Goal: Information Seeking & Learning: Learn about a topic

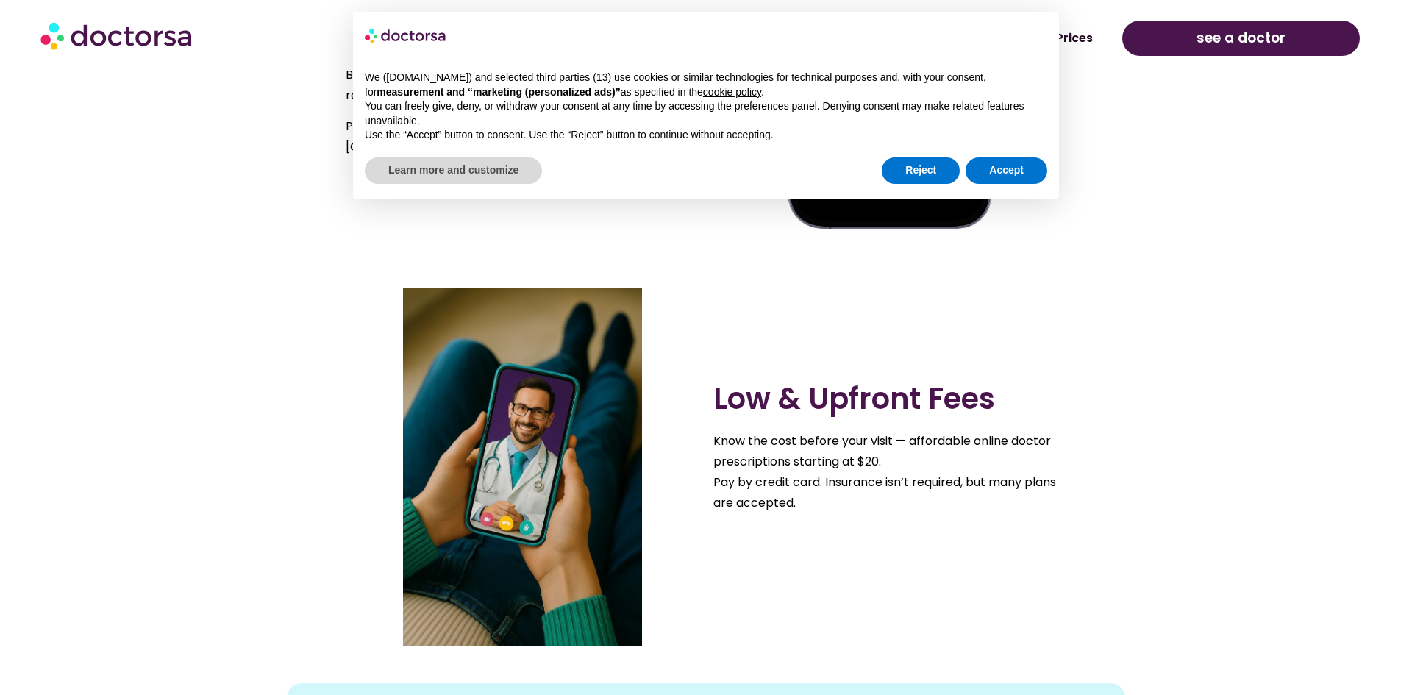
scroll to position [1069, 0]
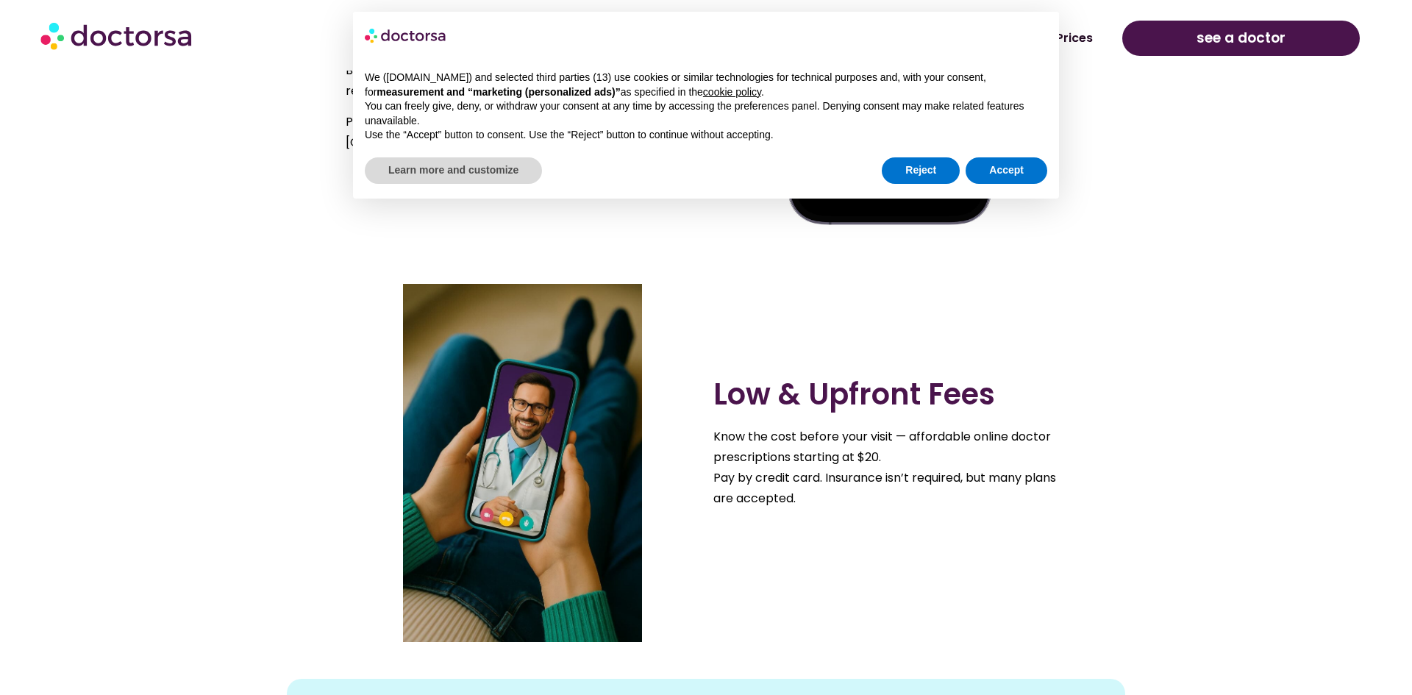
click at [0, 508] on section "Low & Upfront Fees Know the cost before your visit — affordable online doctor p…" at bounding box center [706, 448] width 1412 height 388
click at [0, 529] on section "Low & Upfront Fees Know the cost before your visit — affordable online doctor p…" at bounding box center [706, 448] width 1412 height 388
click at [0, 516] on section "Low & Upfront Fees Know the cost before your visit — affordable online doctor p…" at bounding box center [706, 448] width 1412 height 388
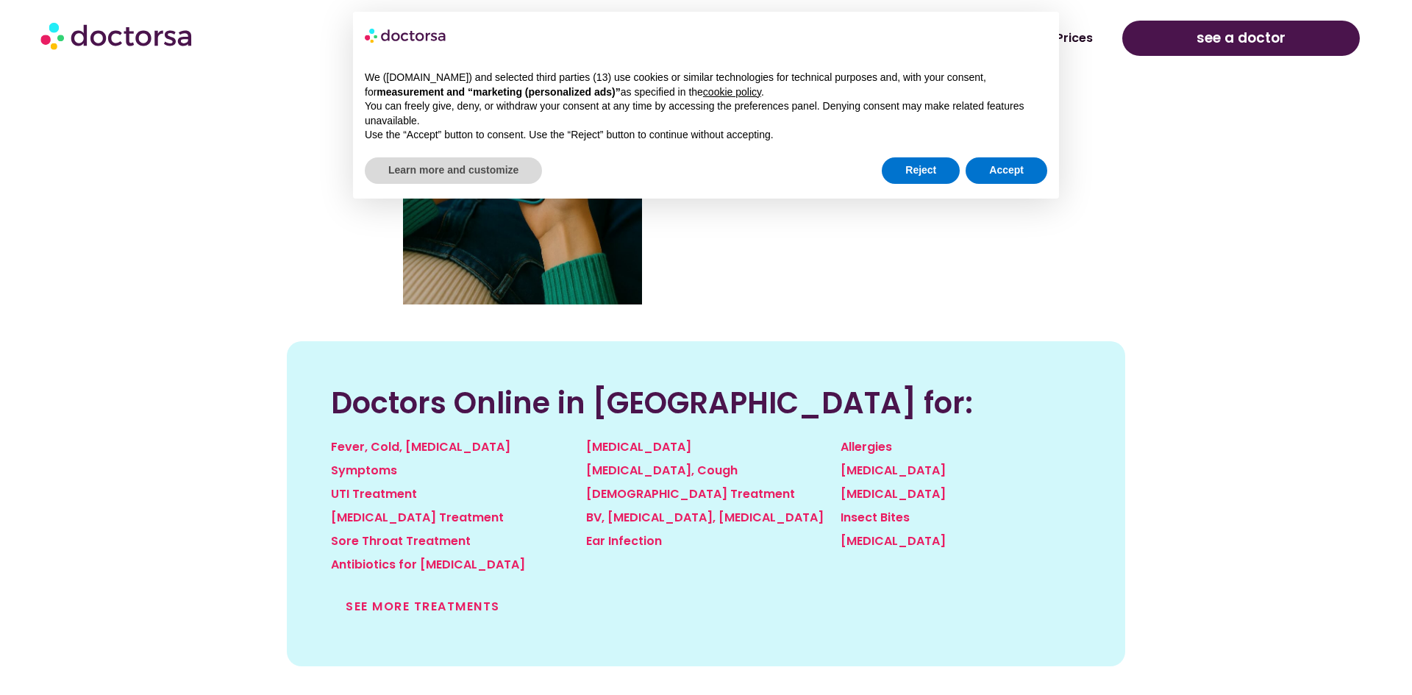
scroll to position [1424, 0]
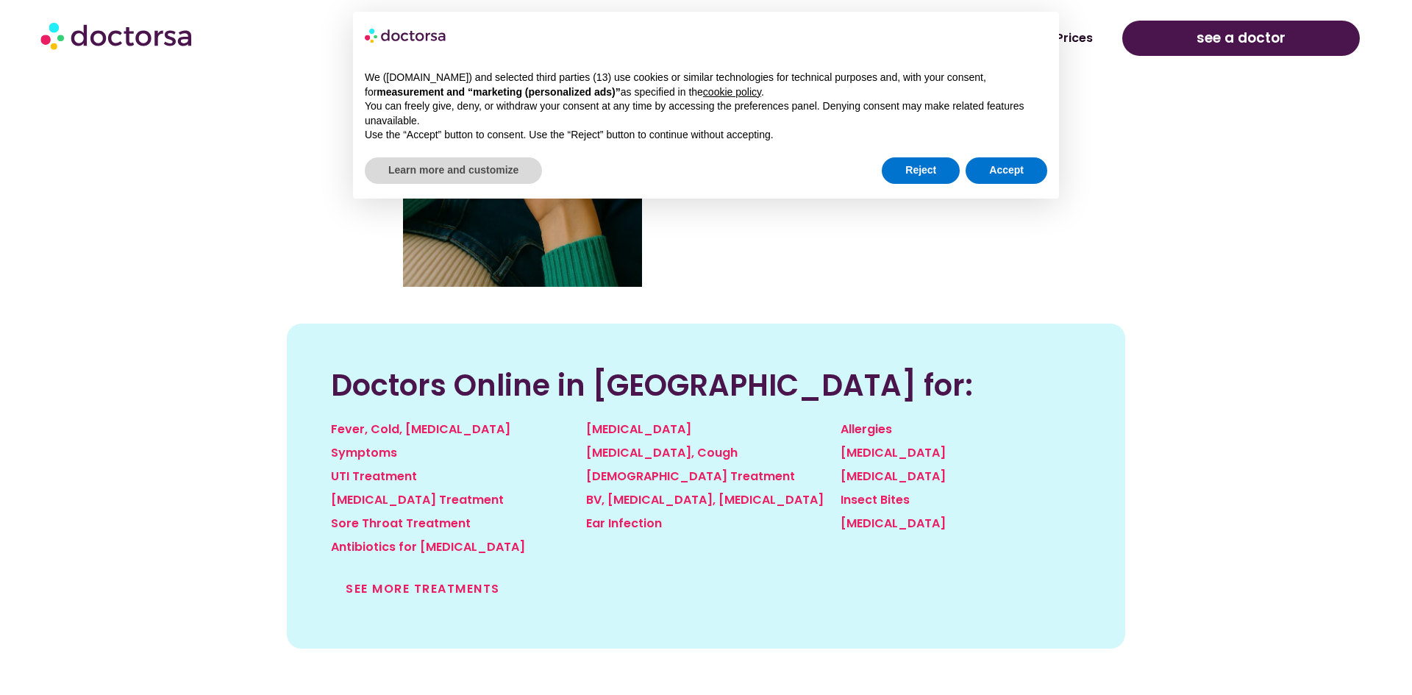
click at [11, 357] on section "Doctors Online in [GEOGRAPHIC_DATA] for: Fever, Cold, [MEDICAL_DATA] Symptoms U…" at bounding box center [706, 468] width 1412 height 362
click at [0, 357] on section "Doctors Online in [GEOGRAPHIC_DATA] for: Fever, Cold, [MEDICAL_DATA] Symptoms U…" at bounding box center [706, 468] width 1412 height 362
click at [410, 593] on link "See more treatments" at bounding box center [423, 588] width 154 height 17
click at [7, 401] on section "Doctors Online in [GEOGRAPHIC_DATA] for: Fever, Cold, [MEDICAL_DATA] Symptoms U…" at bounding box center [706, 468] width 1412 height 362
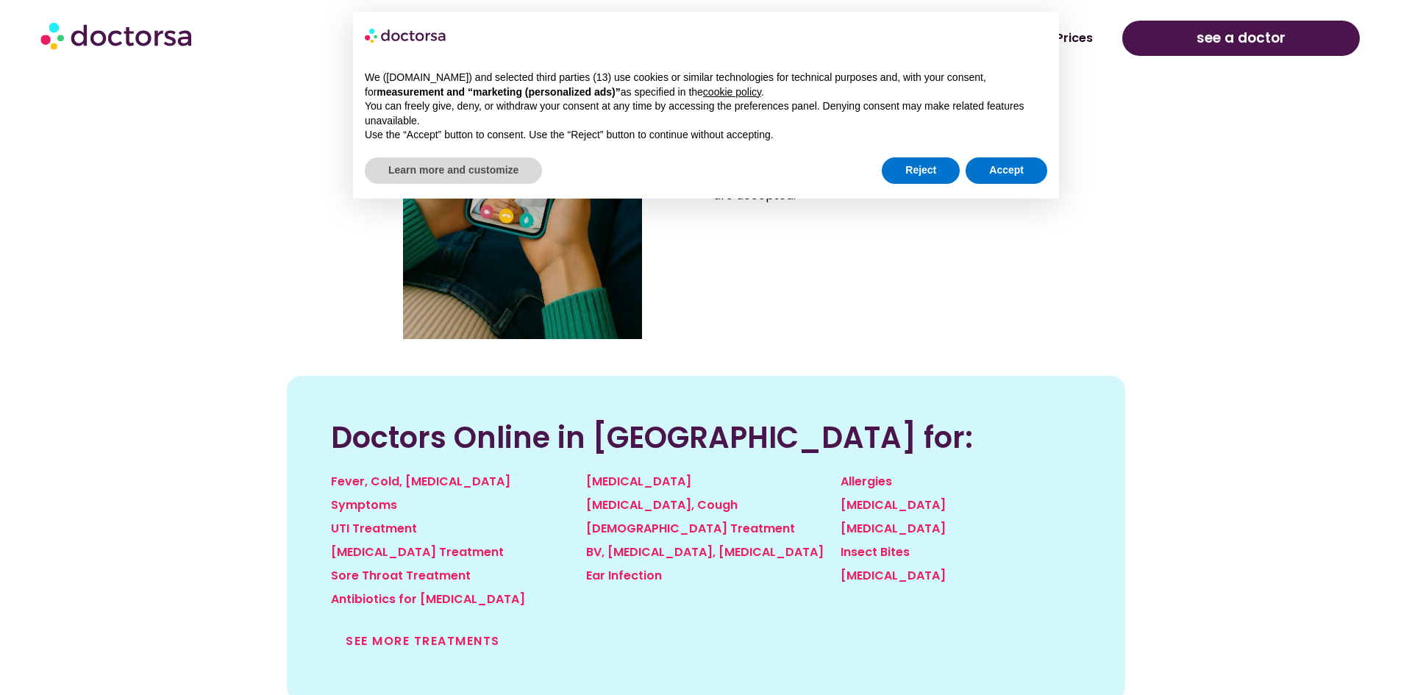
scroll to position [1366, 0]
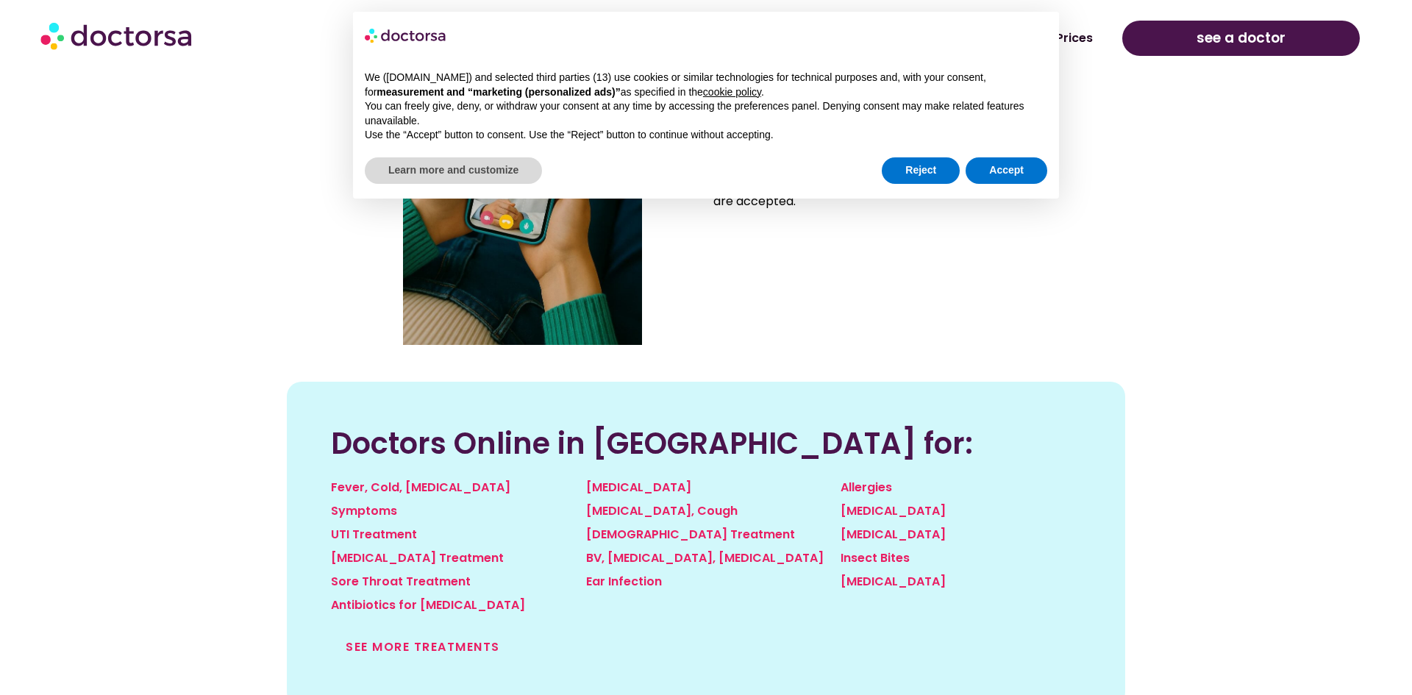
click at [0, 535] on section "Doctors Online in [GEOGRAPHIC_DATA] for: Fever, Cold, [MEDICAL_DATA] Symptoms U…" at bounding box center [706, 526] width 1412 height 362
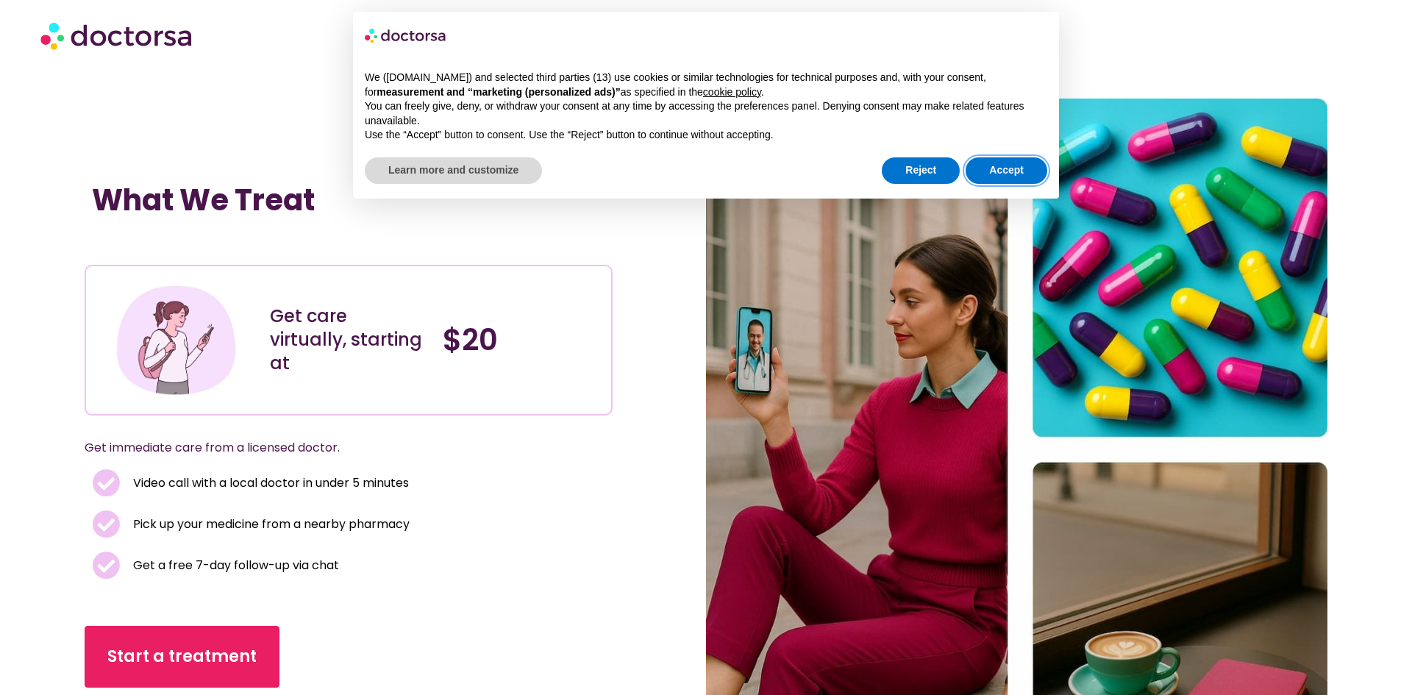
click at [988, 164] on button "Accept" at bounding box center [1007, 170] width 82 height 26
